Goal: Information Seeking & Learning: Learn about a topic

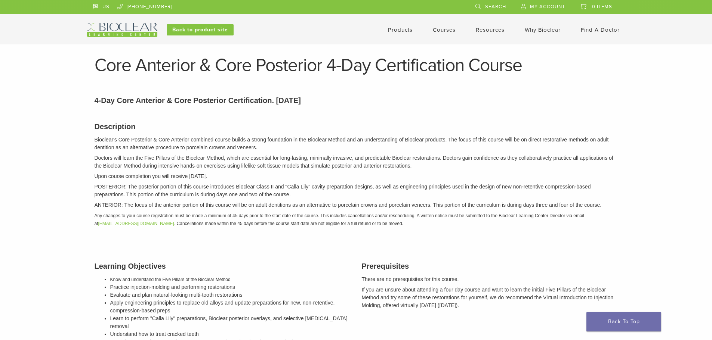
click at [117, 25] on img at bounding box center [122, 30] width 70 height 14
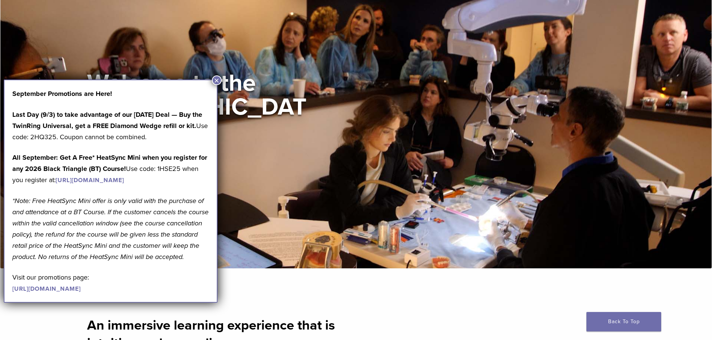
scroll to position [75, 0]
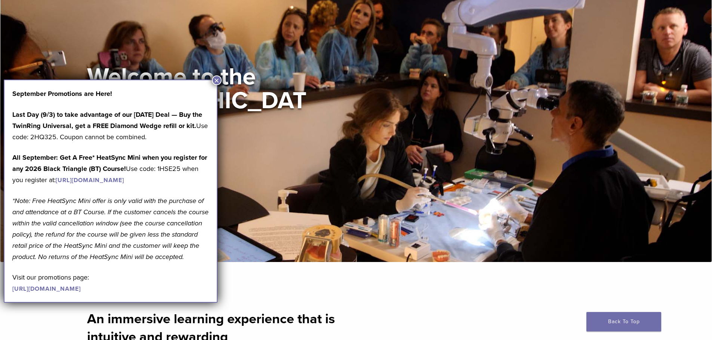
click at [216, 79] on button "×" at bounding box center [217, 80] width 10 height 10
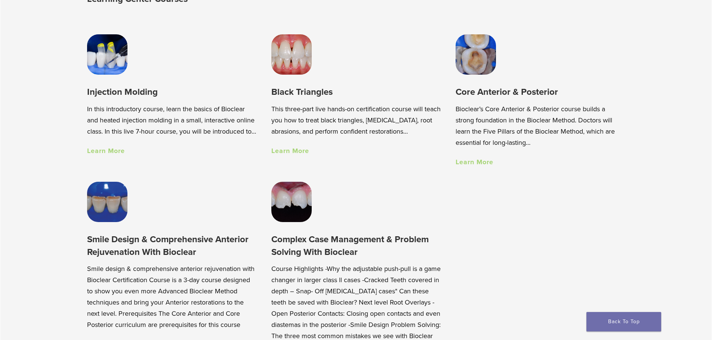
scroll to position [593, 0]
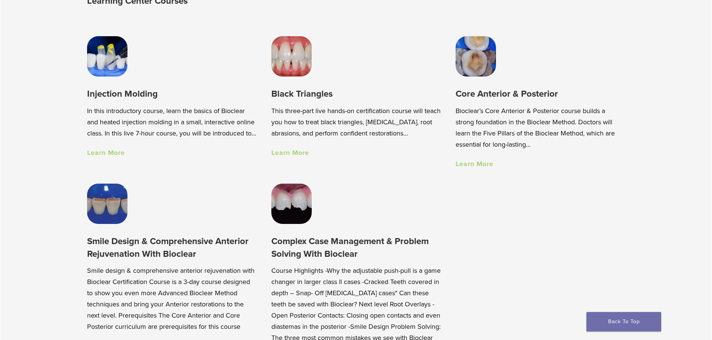
click at [479, 168] on link "Learn More" at bounding box center [474, 164] width 38 height 8
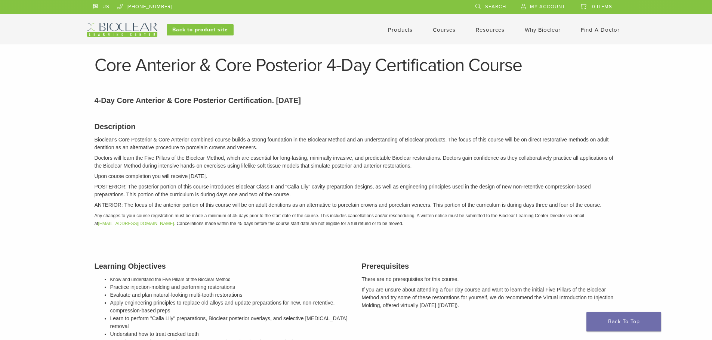
click at [144, 28] on img at bounding box center [122, 30] width 70 height 14
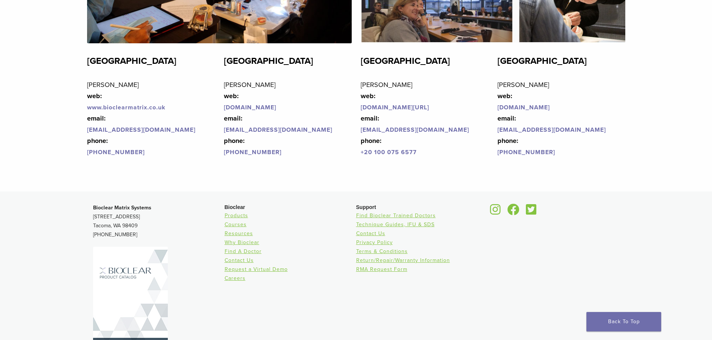
scroll to position [1826, 0]
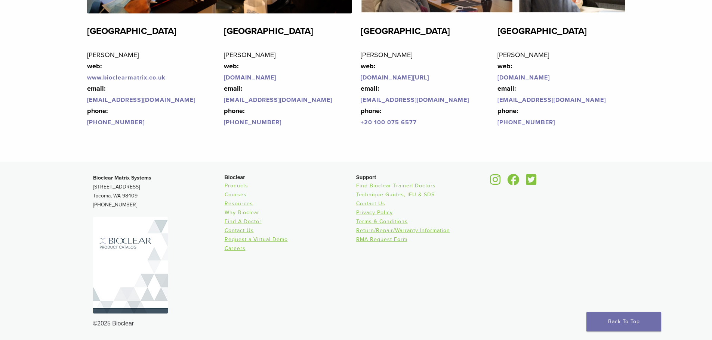
click at [255, 214] on link "Why Bioclear" at bounding box center [242, 213] width 35 height 6
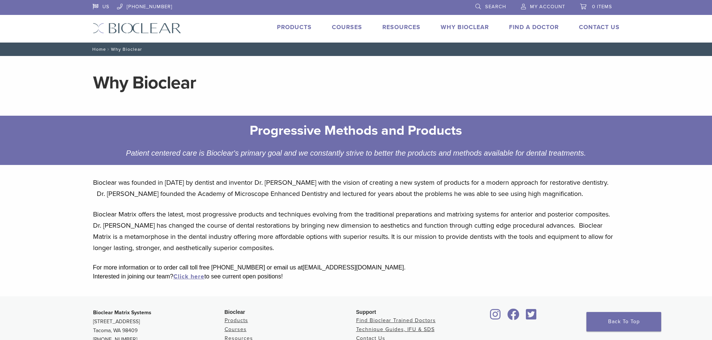
click at [101, 51] on link "Home" at bounding box center [98, 49] width 16 height 5
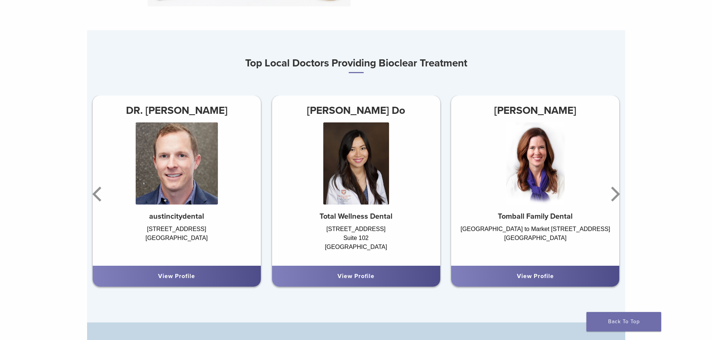
scroll to position [448, 0]
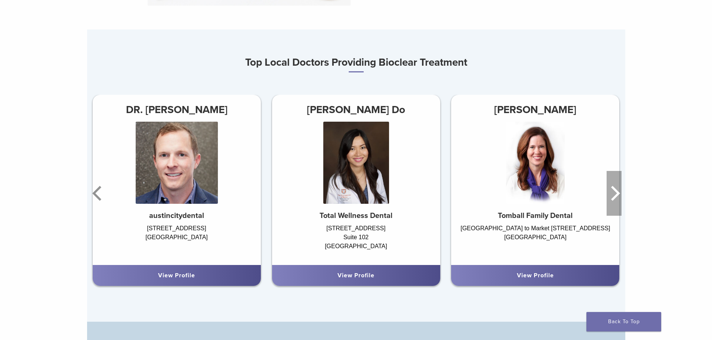
click at [615, 201] on icon "Next" at bounding box center [613, 193] width 15 height 45
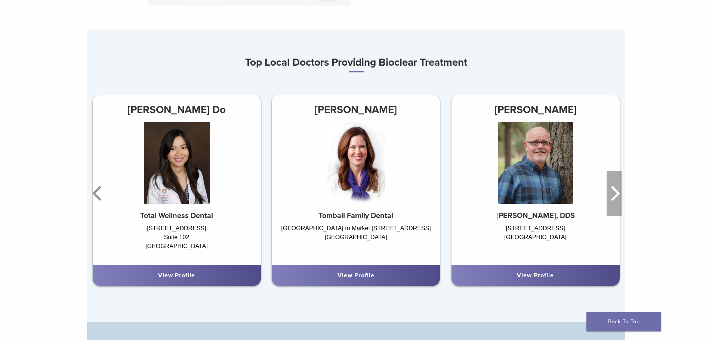
click at [615, 201] on icon "Next" at bounding box center [613, 193] width 15 height 45
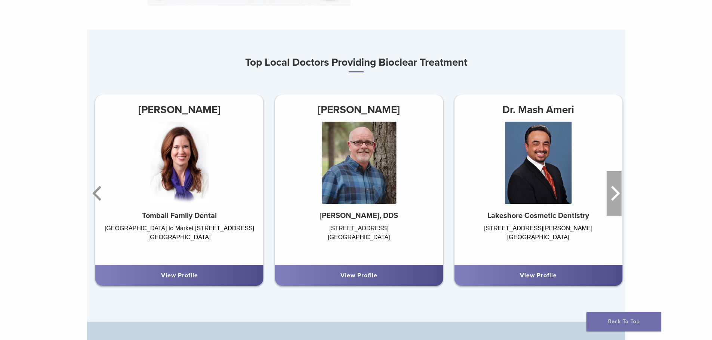
click at [615, 201] on icon "Next" at bounding box center [613, 193] width 15 height 45
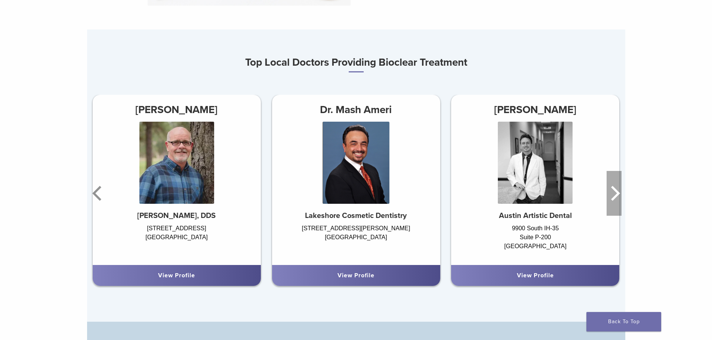
click at [615, 201] on icon "Next" at bounding box center [613, 193] width 15 height 45
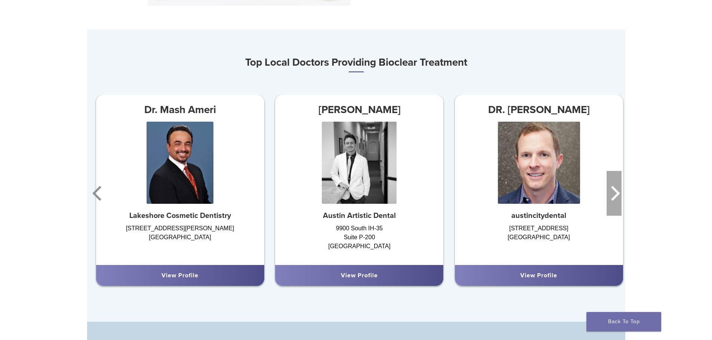
click at [615, 201] on icon "Next" at bounding box center [613, 193] width 15 height 45
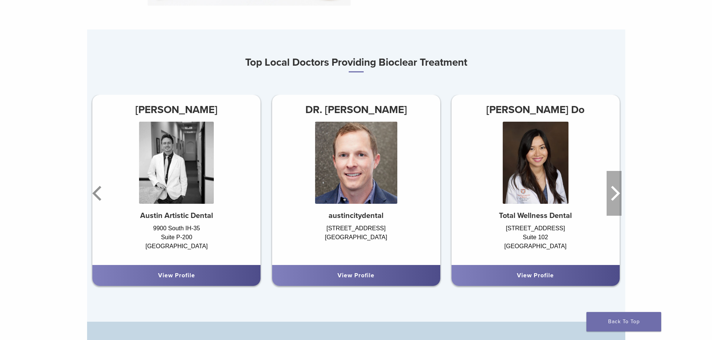
click at [615, 199] on icon "Next" at bounding box center [615, 193] width 9 height 15
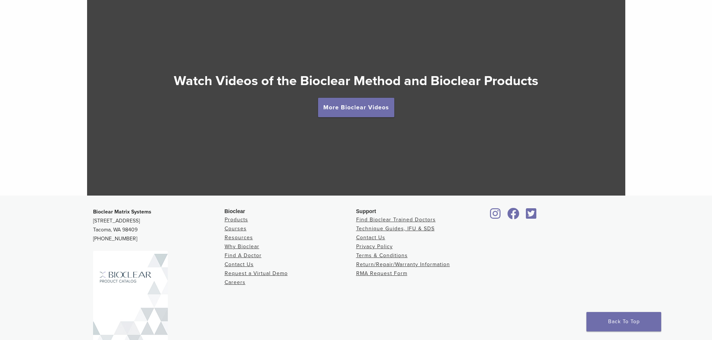
scroll to position [1411, 0]
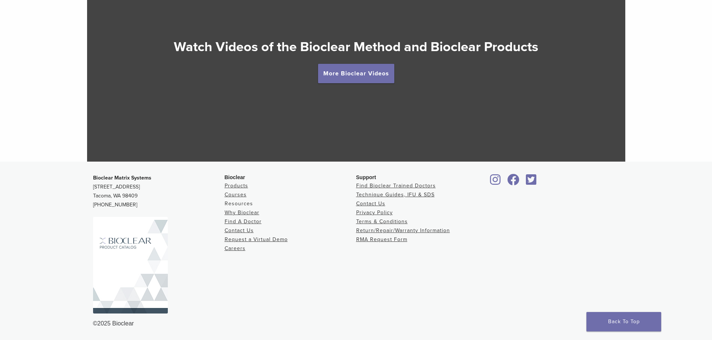
click at [244, 206] on link "Resources" at bounding box center [239, 204] width 28 height 6
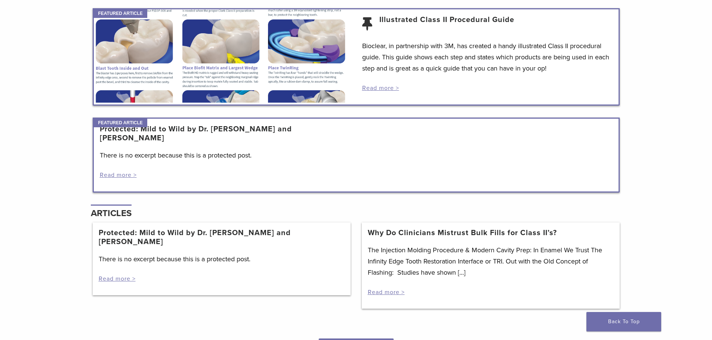
scroll to position [635, 0]
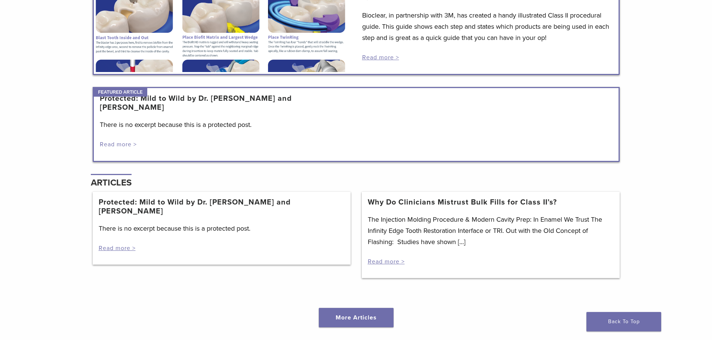
click at [130, 146] on link "Read more >" at bounding box center [118, 144] width 37 height 7
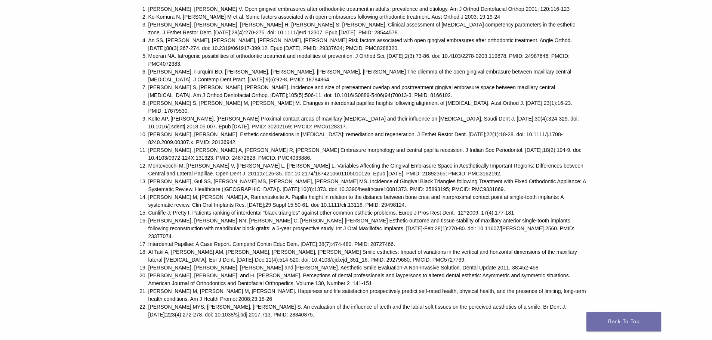
scroll to position [2915, 0]
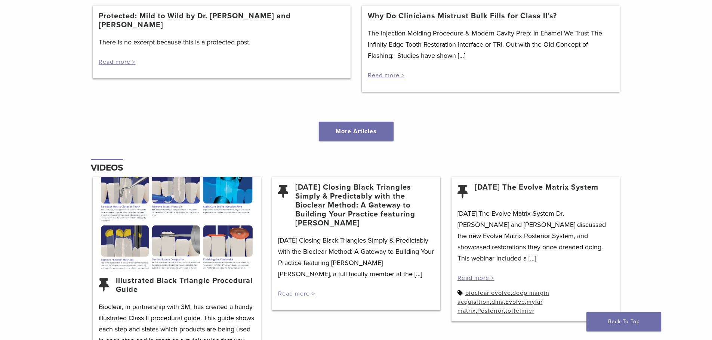
scroll to position [822, 0]
click at [382, 75] on link "Read more >" at bounding box center [386, 74] width 37 height 7
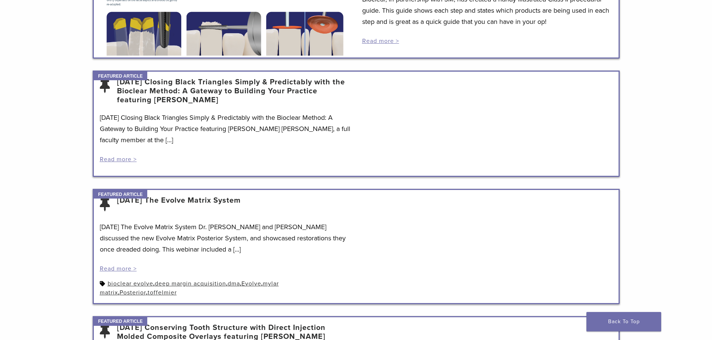
scroll to position [0, 0]
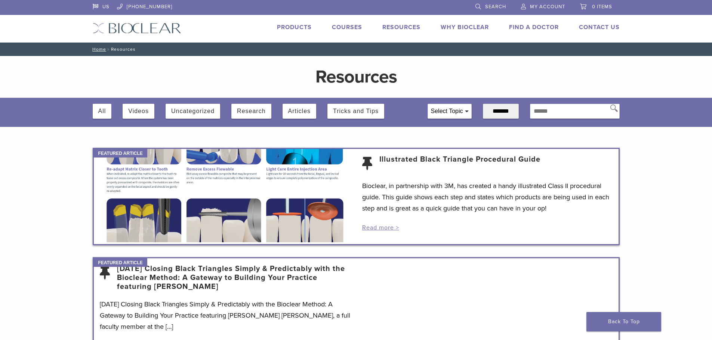
click at [446, 114] on div "Select Topic" at bounding box center [449, 111] width 43 height 14
click at [362, 114] on button "Tricks and Tips" at bounding box center [356, 111] width 46 height 15
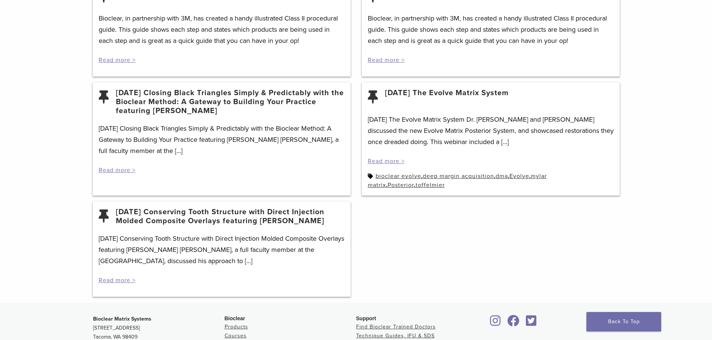
scroll to position [262, 0]
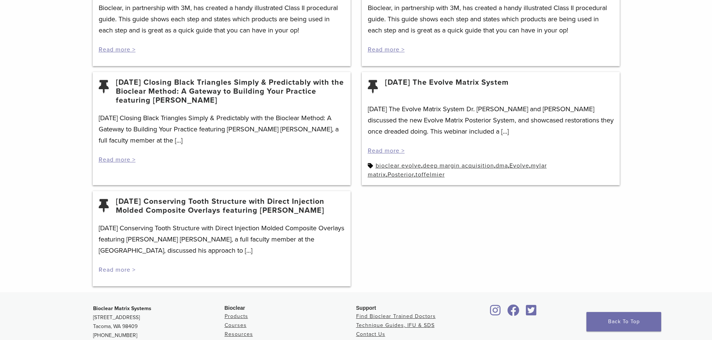
click at [121, 272] on link "Read more >" at bounding box center [117, 269] width 37 height 7
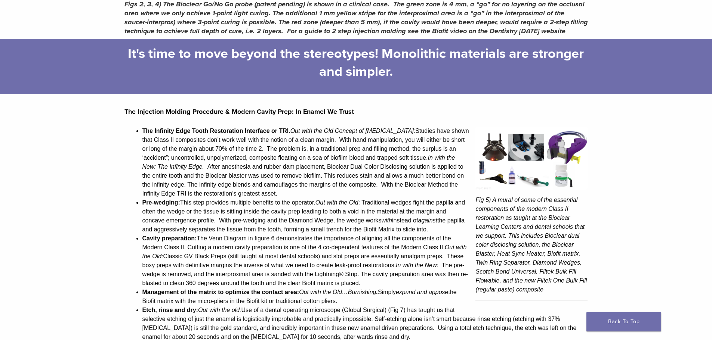
scroll to position [897, 0]
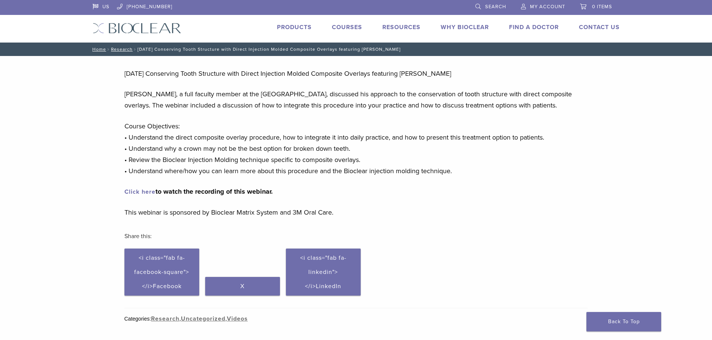
click at [149, 196] on link "Click here" at bounding box center [139, 191] width 31 height 7
click at [353, 28] on link "Courses" at bounding box center [347, 27] width 30 height 7
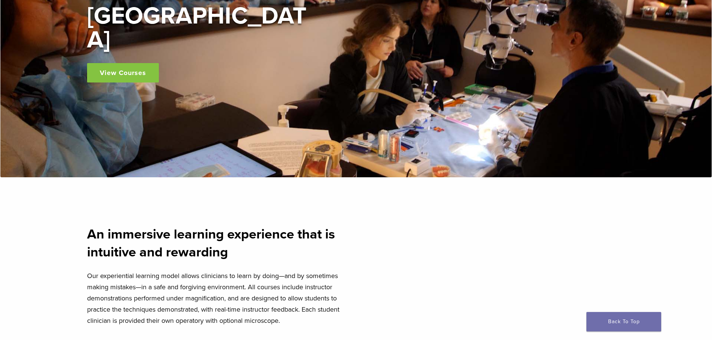
scroll to position [224, 0]
